Goal: Information Seeking & Learning: Understand process/instructions

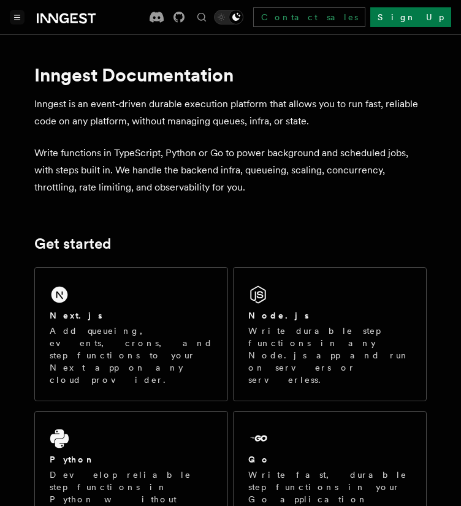
click at [17, 15] on icon "Toggle navigation" at bounding box center [17, 18] width 6 height 6
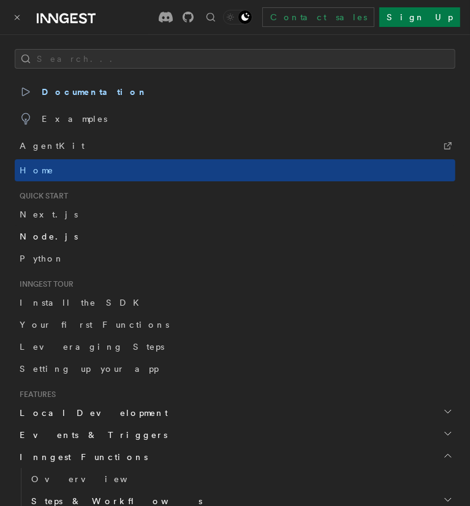
click at [66, 240] on link "Node.js" at bounding box center [235, 237] width 441 height 22
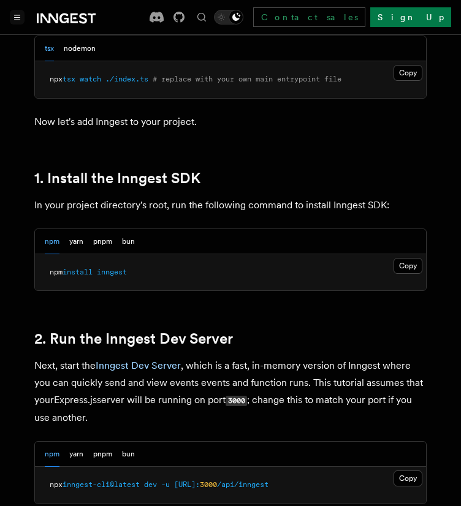
scroll to position [706, 0]
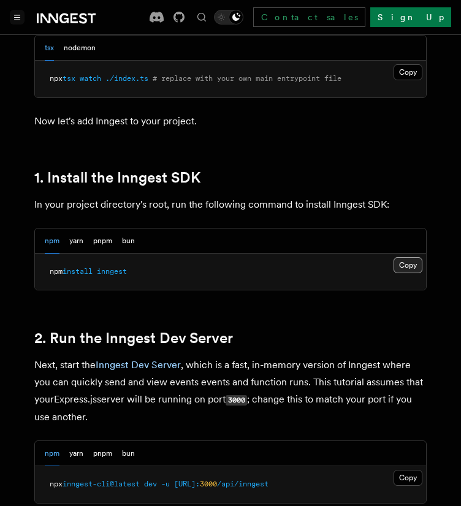
click at [415, 261] on button "Copy Copied" at bounding box center [408, 265] width 29 height 16
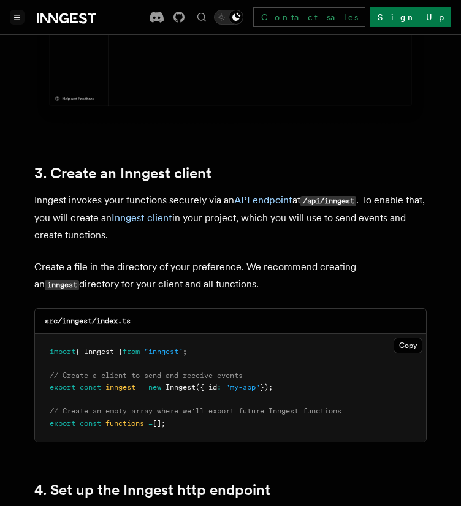
scroll to position [1449, 0]
drag, startPoint x: 210, startPoint y: 335, endPoint x: 44, endPoint y: 331, distance: 165.6
click at [44, 334] on pre "import { Inngest } from "inngest" ; // Create a client to send and receive even…" at bounding box center [230, 388] width 391 height 109
copy span "import { Inngest } from "inngest" ;"
drag, startPoint x: 48, startPoint y: 367, endPoint x: 288, endPoint y: 369, distance: 239.7
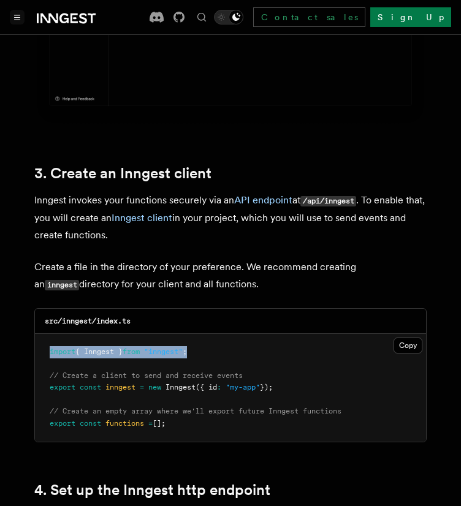
click at [288, 369] on pre "import { Inngest } from "inngest" ; // Create a client to send and receive even…" at bounding box center [230, 388] width 391 height 109
copy span "export const inngest = new Inngest ({ id : "my-app" });"
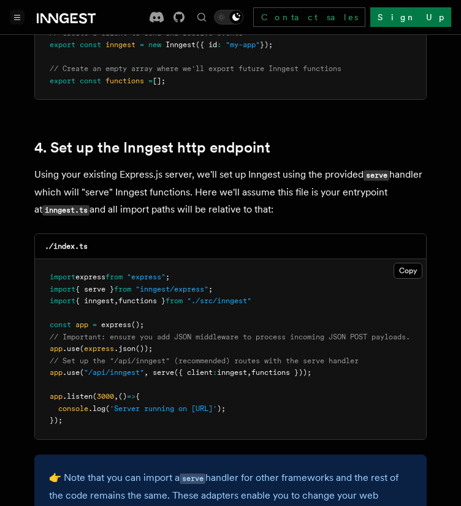
scroll to position [1793, 0]
drag, startPoint x: 47, startPoint y: 355, endPoint x: 338, endPoint y: 356, distance: 291.8
click at [338, 356] on pre "import express from "express" ; import { serve } from "inngest/express" ; impor…" at bounding box center [230, 349] width 391 height 180
copy span "app .use ( "/api/inngest" , serve ({ client : inngest , functions }));"
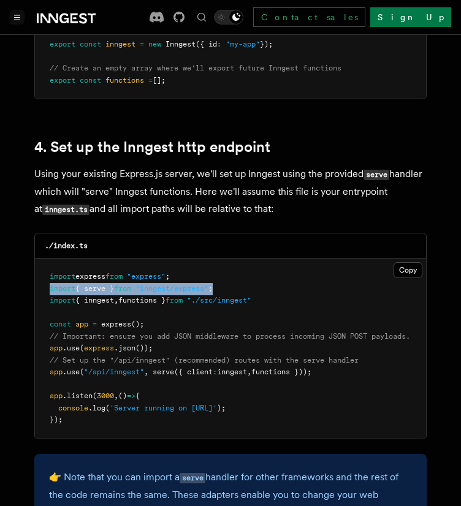
drag, startPoint x: 265, startPoint y: 273, endPoint x: 44, endPoint y: 271, distance: 220.7
click at [44, 271] on pre "import express from "express" ; import { serve } from "inngest/express" ; impor…" at bounding box center [230, 349] width 391 height 180
copy span "import { serve } from "inngest/express" ;"
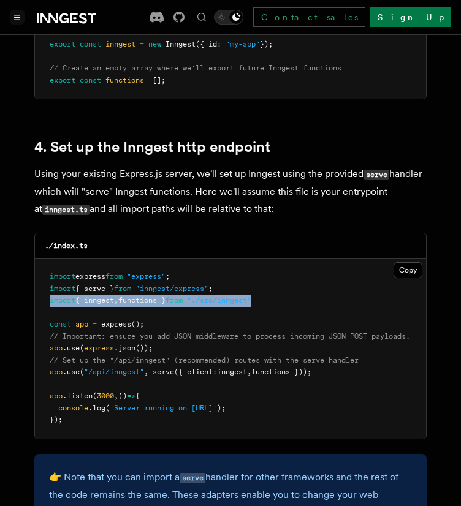
drag, startPoint x: 284, startPoint y: 283, endPoint x: 42, endPoint y: 283, distance: 241.5
click at [42, 283] on pre "import express from "express" ; import { serve } from "inngest/express" ; impor…" at bounding box center [230, 349] width 391 height 180
copy span "import { inngest , functions } from "./src/inngest""
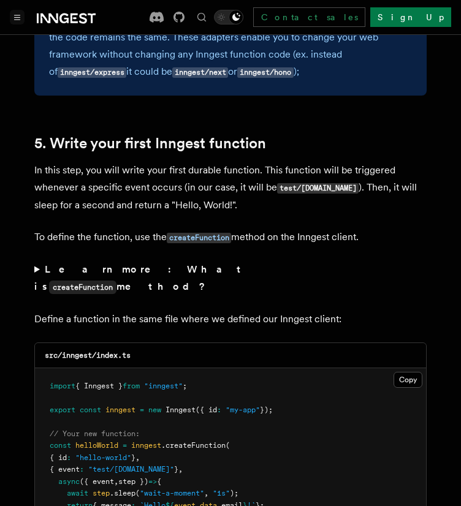
scroll to position [2228, 0]
